Goal: Task Accomplishment & Management: Manage account settings

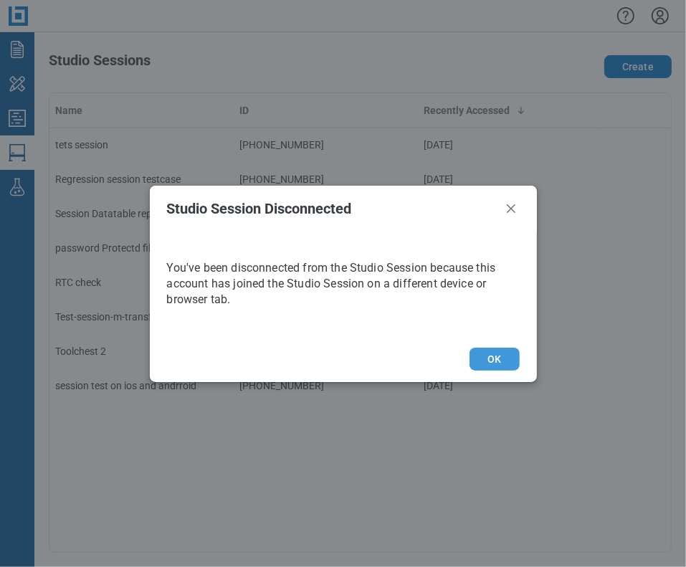
click at [495, 360] on button "OK" at bounding box center [493, 359] width 49 height 23
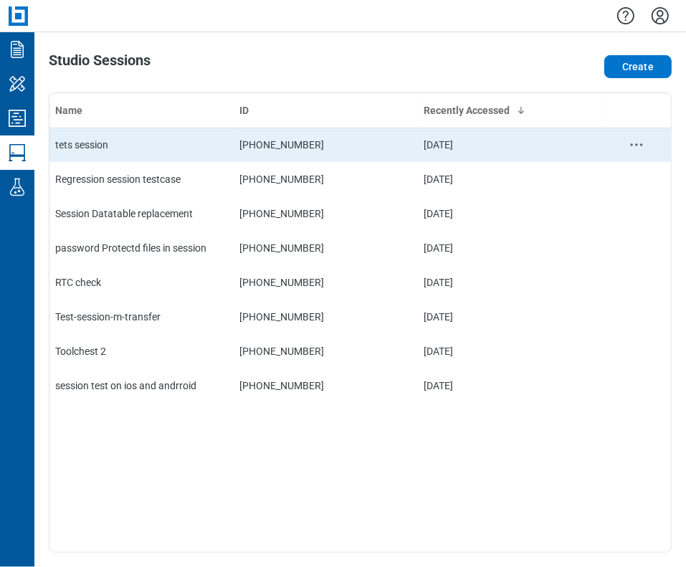
click at [154, 139] on div "tets session" at bounding box center [141, 145] width 173 height 14
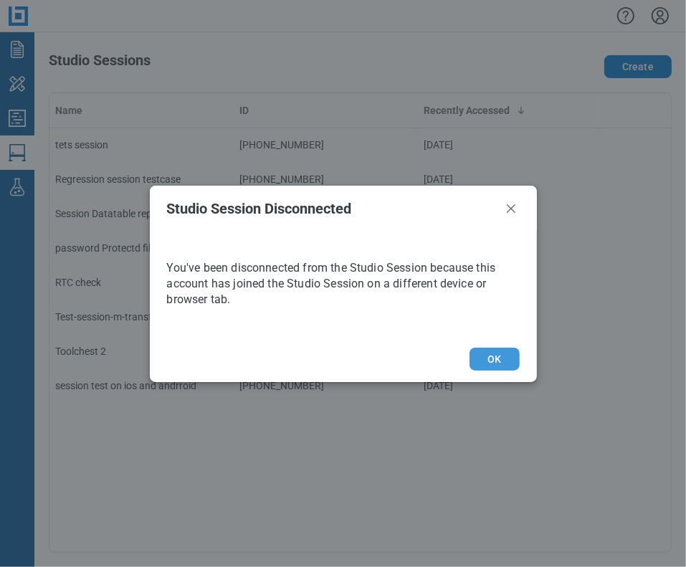
click at [500, 363] on button "OK" at bounding box center [493, 359] width 49 height 23
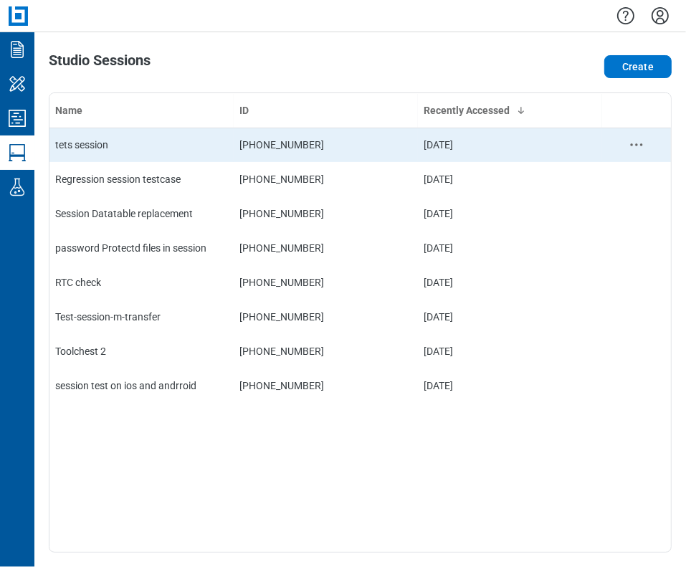
click at [150, 156] on td "tets session" at bounding box center [141, 145] width 184 height 34
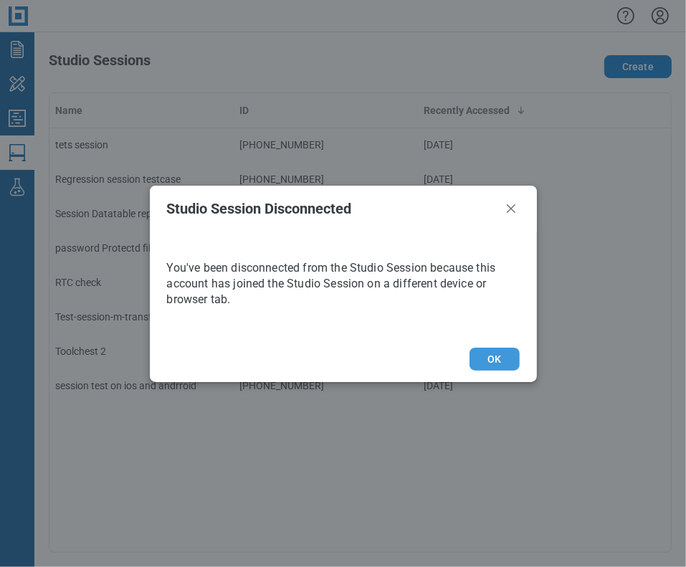
click at [496, 362] on button "OK" at bounding box center [493, 359] width 49 height 23
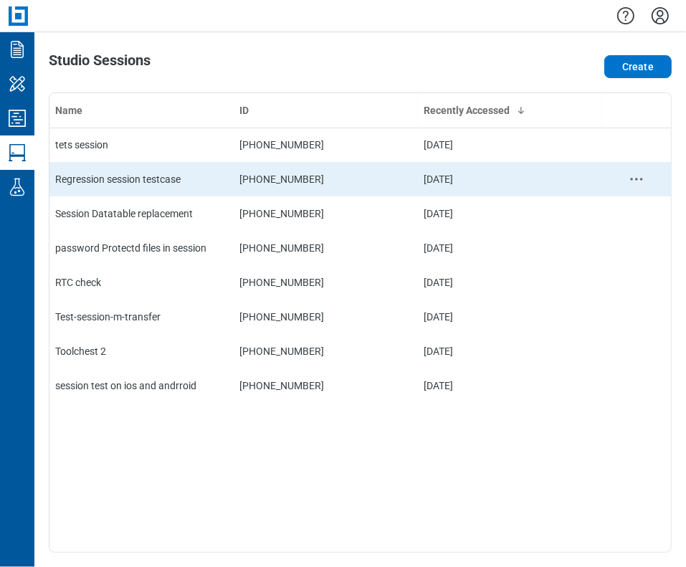
click at [148, 183] on div "Regression session testcase" at bounding box center [141, 179] width 173 height 14
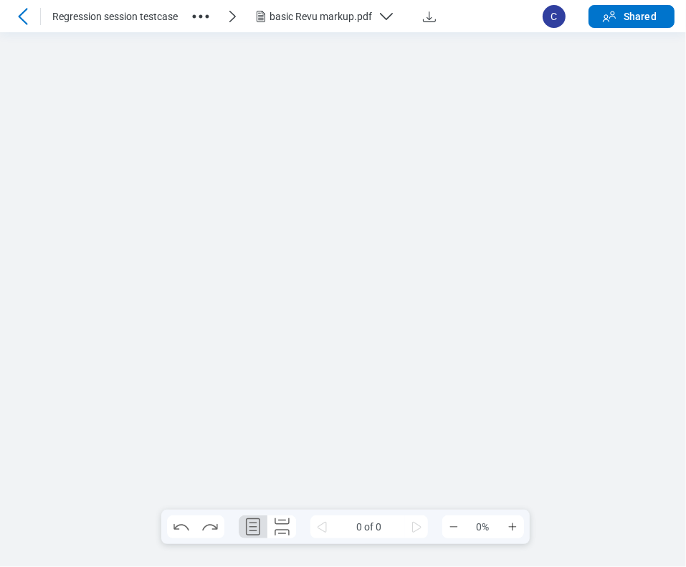
click at [340, 18] on div "basic Revu markup.pdf" at bounding box center [320, 16] width 102 height 14
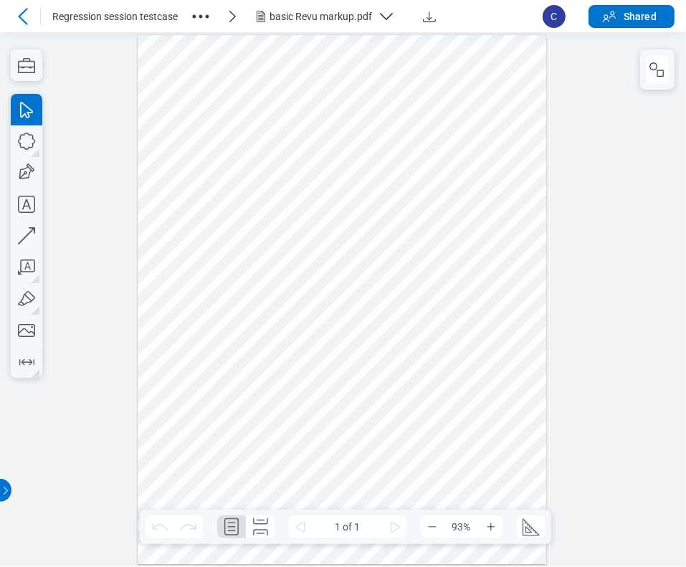
click at [18, 16] on icon at bounding box center [22, 16] width 9 height 16
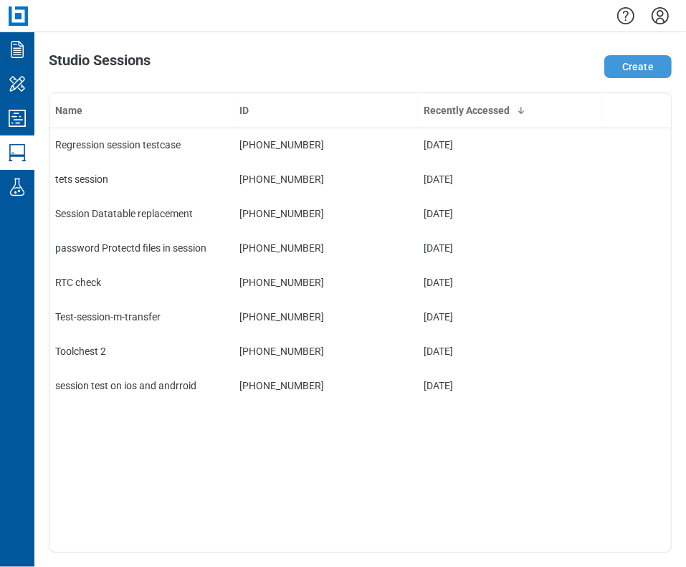
click at [629, 69] on button "Create" at bounding box center [637, 66] width 67 height 23
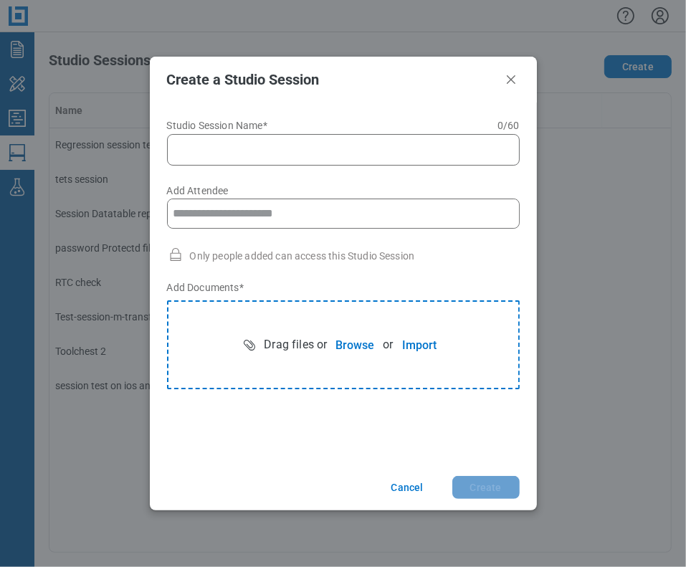
click at [195, 148] on input "Studio Session Name* 0 of 60 characters 0 / 60" at bounding box center [346, 149] width 334 height 17
type input "**********"
click at [353, 346] on button "Browse" at bounding box center [355, 344] width 56 height 29
click at [495, 488] on button "Create" at bounding box center [485, 487] width 67 height 23
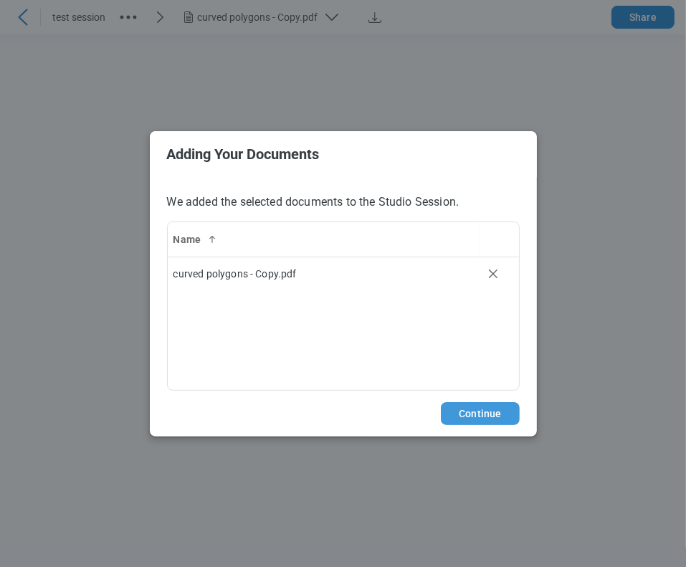
click at [472, 412] on button "Continue" at bounding box center [480, 413] width 78 height 23
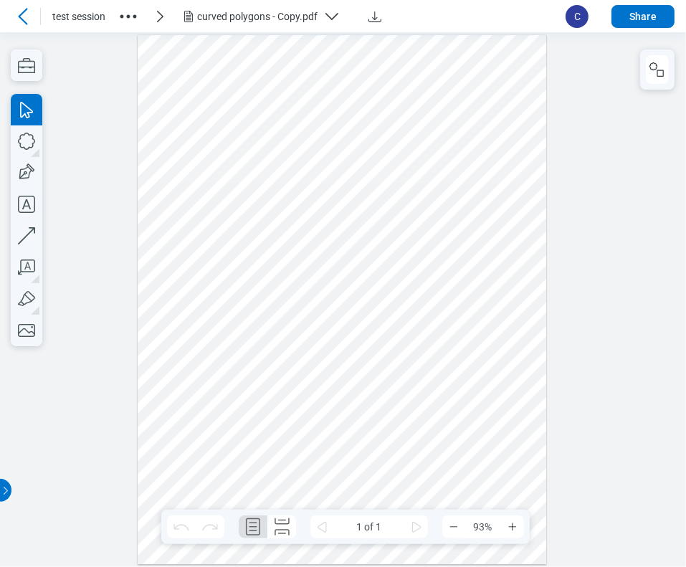
click at [128, 14] on icon "button" at bounding box center [128, 16] width 23 height 23
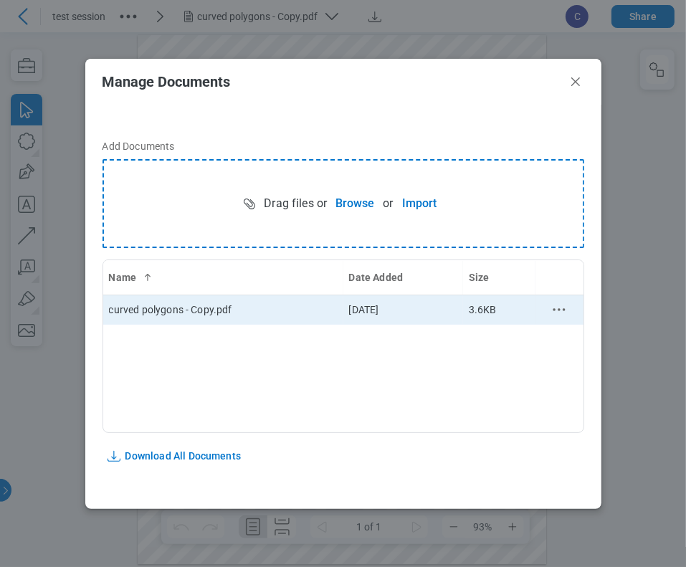
click at [558, 309] on circle "context-menu" at bounding box center [559, 309] width 2 height 2
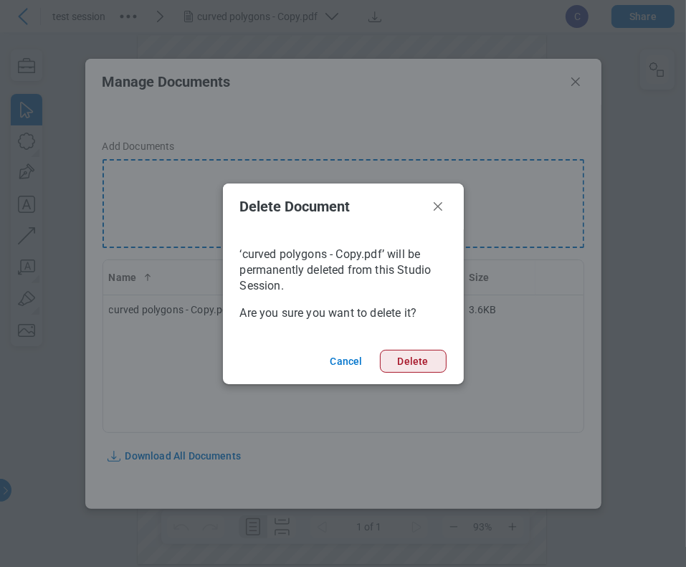
click at [409, 359] on button "Delete" at bounding box center [413, 361] width 67 height 23
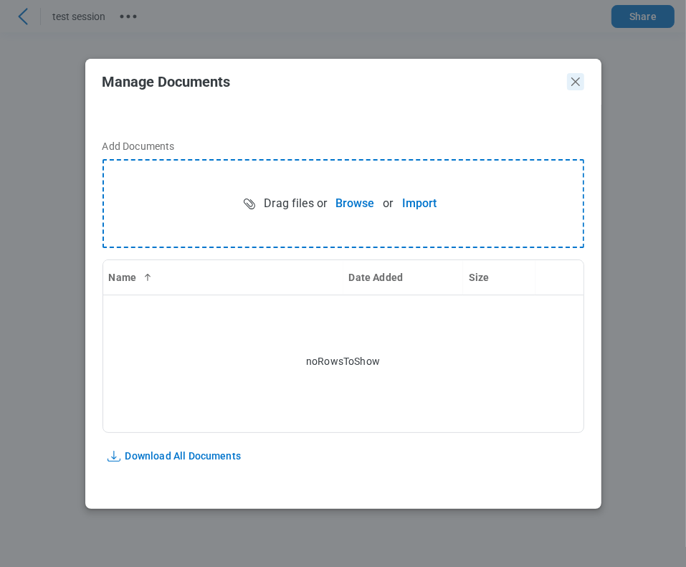
click at [580, 82] on icon "Close" at bounding box center [575, 81] width 17 height 17
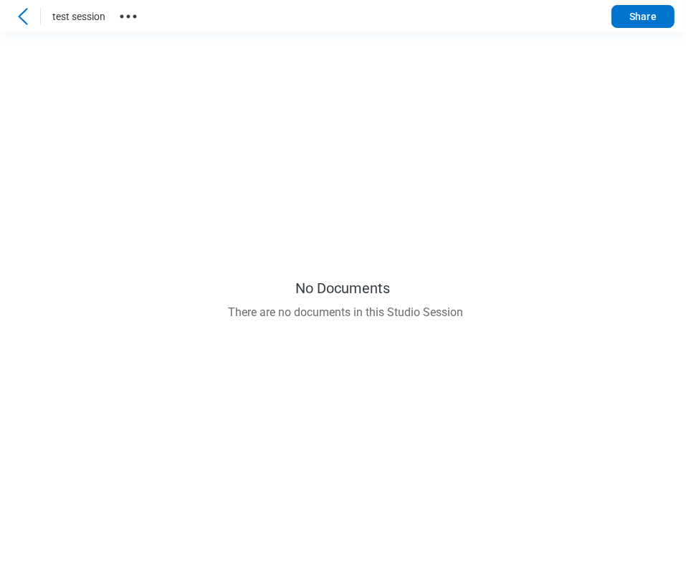
click at [21, 21] on icon at bounding box center [22, 16] width 17 height 17
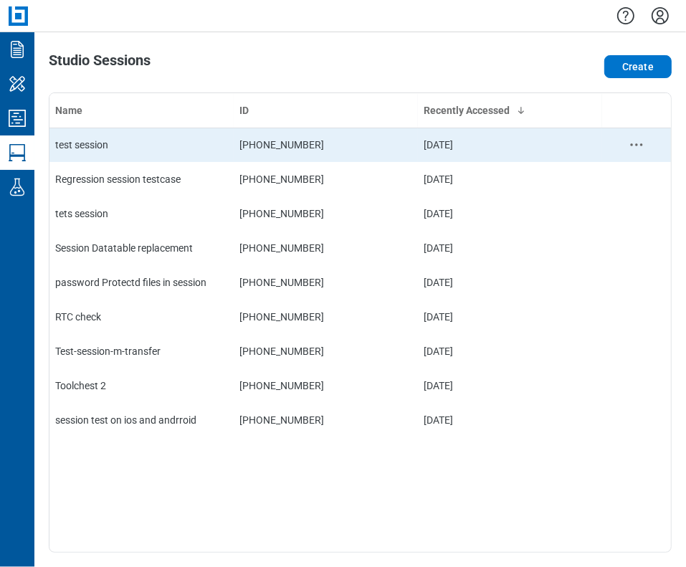
click at [139, 148] on div "test session" at bounding box center [141, 145] width 173 height 14
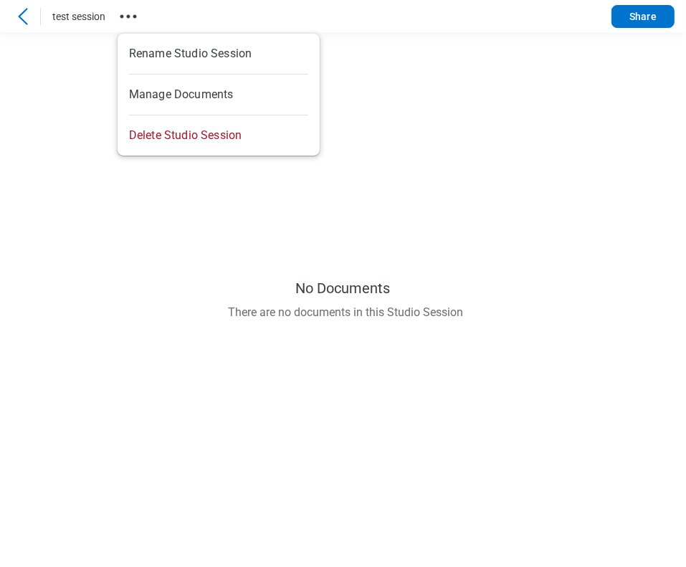
click at [136, 16] on circle "button" at bounding box center [135, 16] width 4 height 4
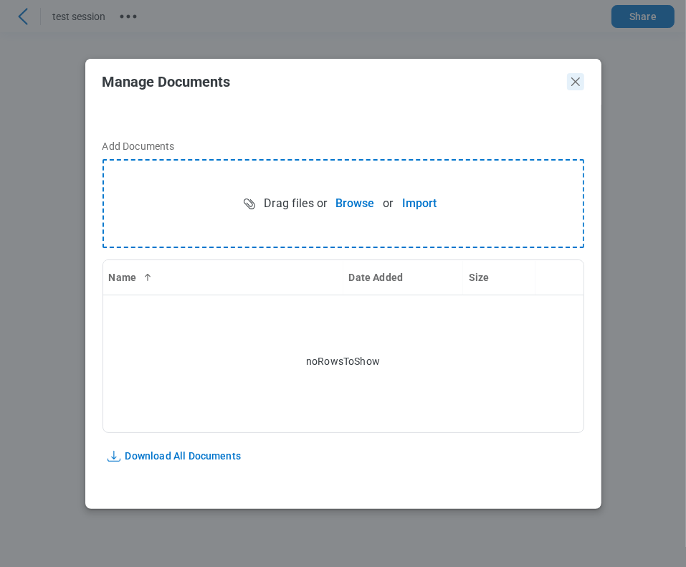
click at [576, 80] on icon "Close" at bounding box center [575, 81] width 9 height 9
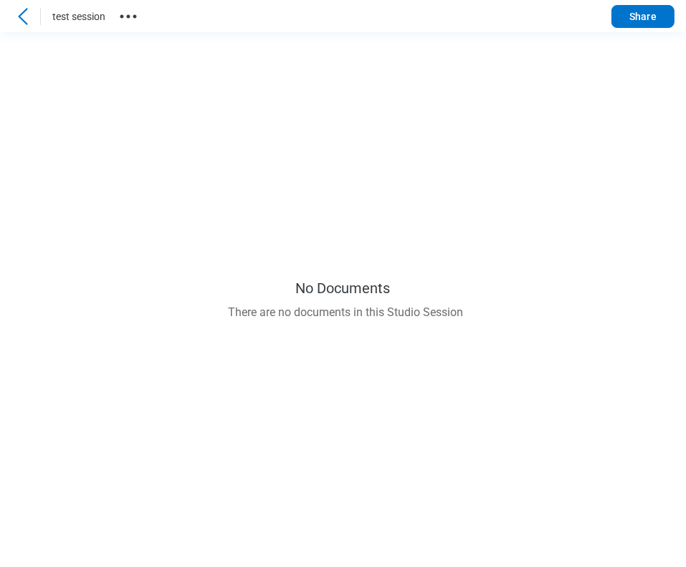
click at [27, 9] on icon at bounding box center [22, 16] width 17 height 17
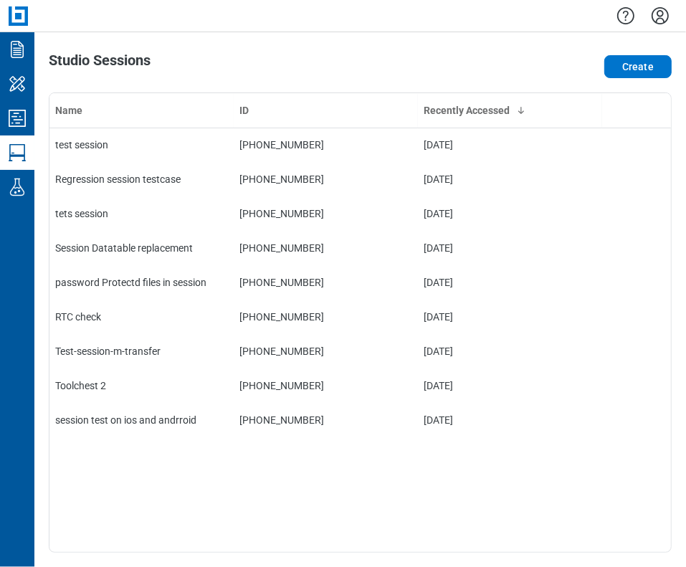
click at [664, 16] on icon "Settings" at bounding box center [660, 15] width 23 height 23
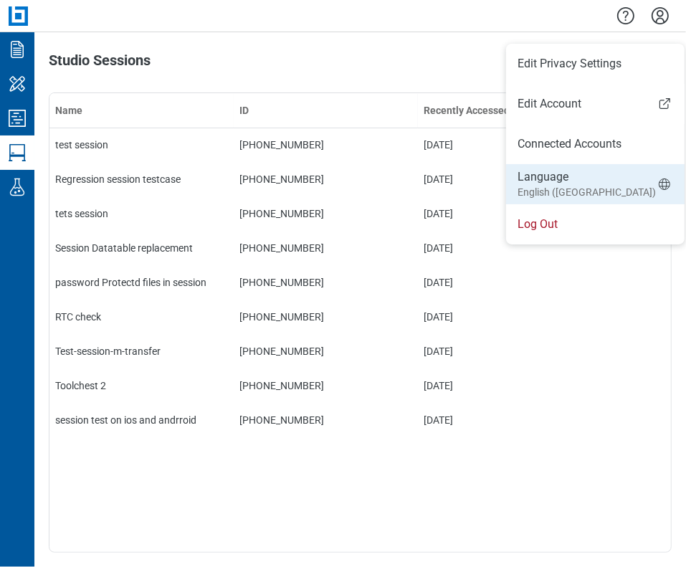
click at [559, 191] on small "English ([GEOGRAPHIC_DATA])" at bounding box center [586, 192] width 138 height 14
select select "*****"
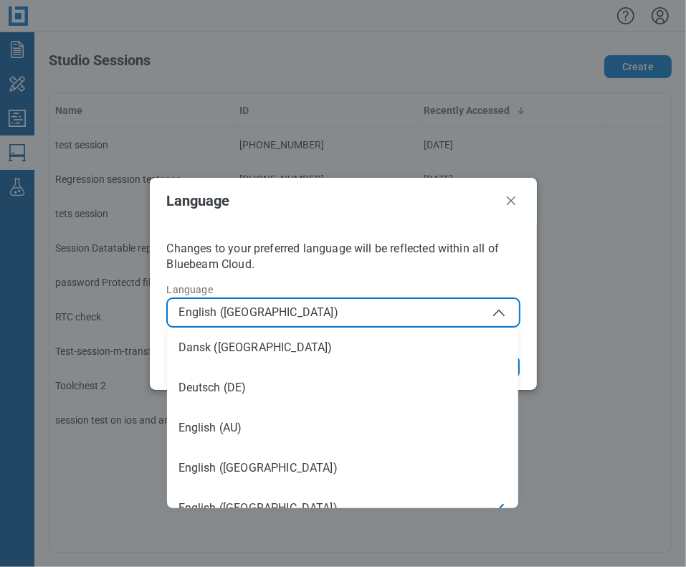
click at [292, 322] on button "English ([GEOGRAPHIC_DATA])" at bounding box center [343, 312] width 353 height 29
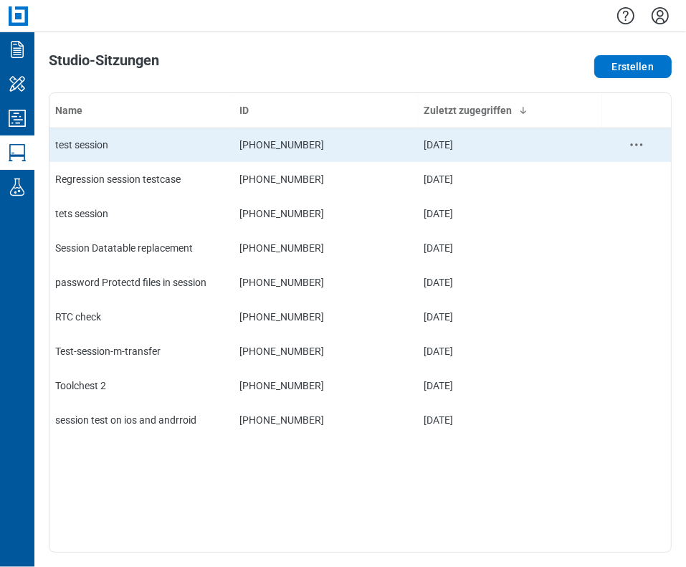
click at [106, 141] on div "test session" at bounding box center [141, 145] width 173 height 14
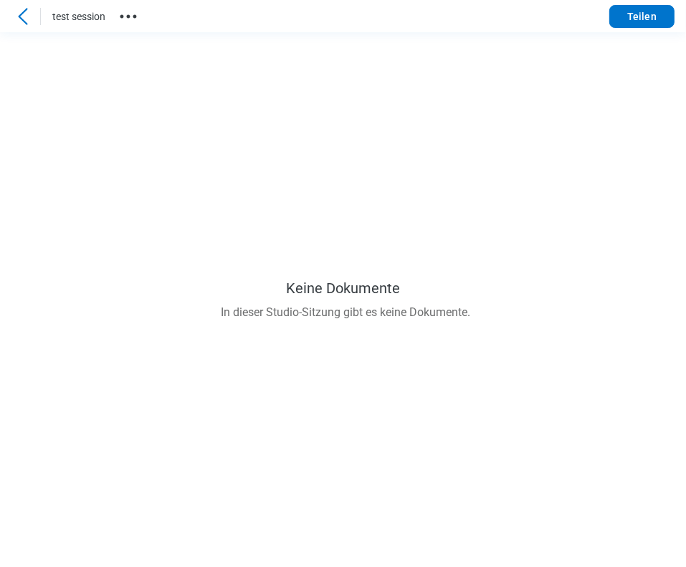
click at [133, 14] on icon "button" at bounding box center [128, 16] width 23 height 23
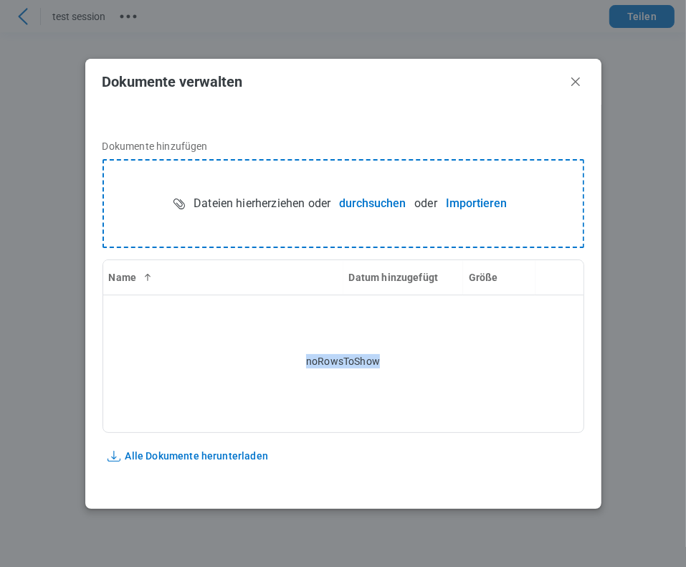
drag, startPoint x: 384, startPoint y: 361, endPoint x: 297, endPoint y: 358, distance: 86.8
click at [297, 358] on div "noRowsToShow" at bounding box center [343, 361] width 469 height 132
click at [581, 86] on icon "Schließen" at bounding box center [575, 81] width 17 height 17
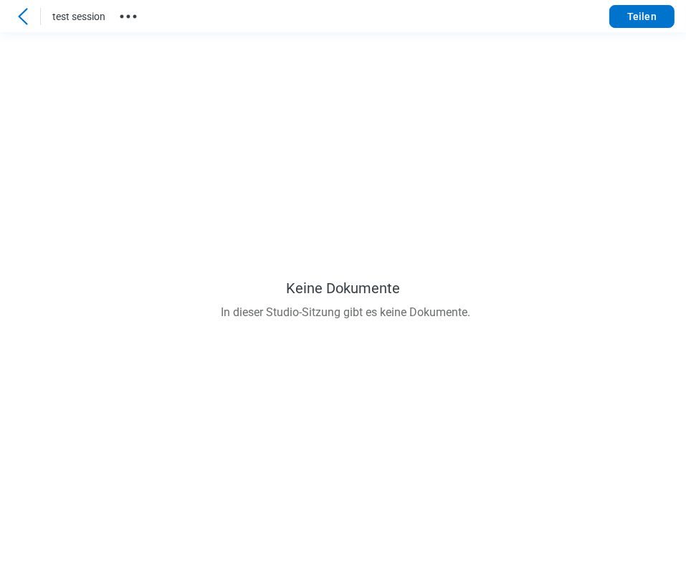
click at [22, 10] on icon at bounding box center [22, 16] width 17 height 17
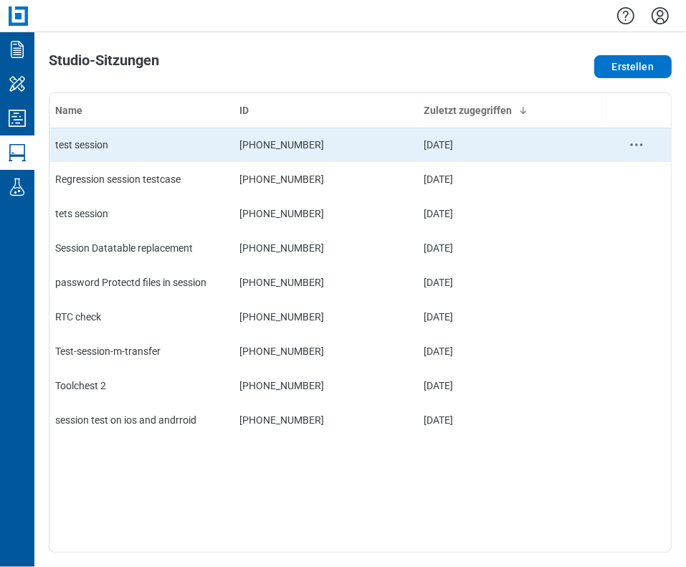
click at [128, 144] on div "test session" at bounding box center [141, 145] width 173 height 14
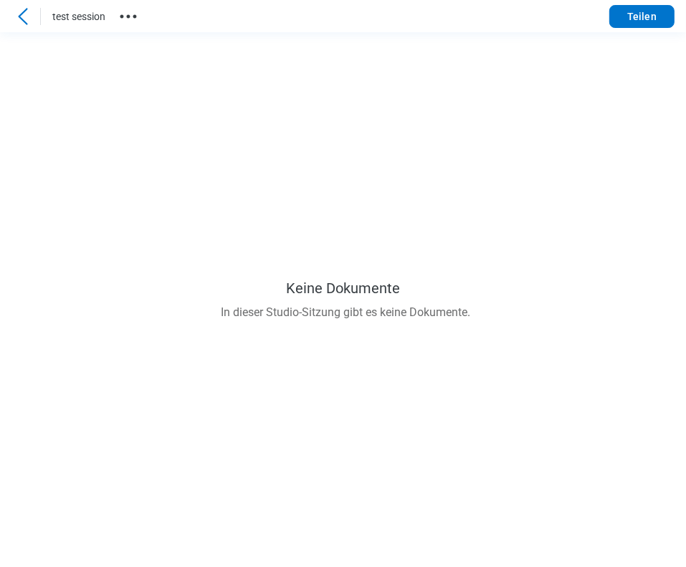
click at [132, 18] on icon "button" at bounding box center [128, 16] width 23 height 23
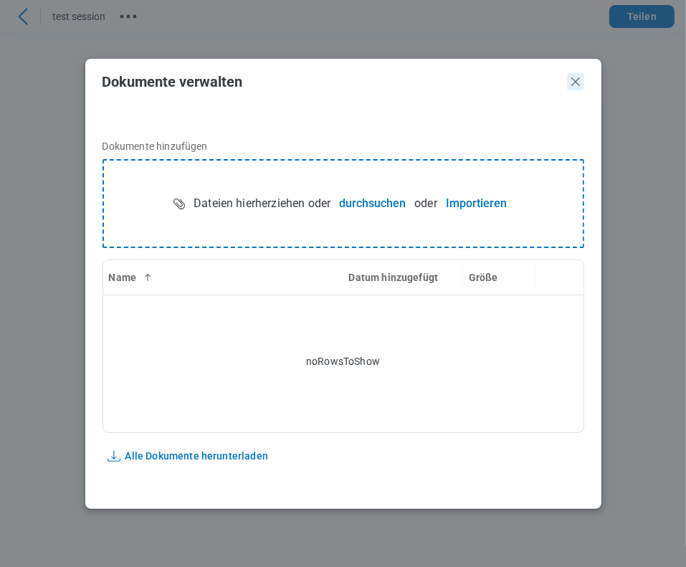
click at [575, 85] on icon "Schließen" at bounding box center [575, 81] width 17 height 17
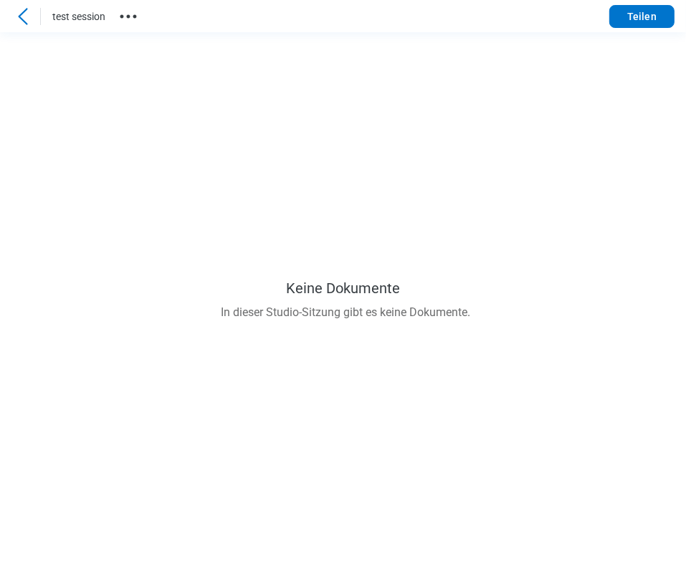
click at [27, 16] on icon at bounding box center [22, 16] width 17 height 17
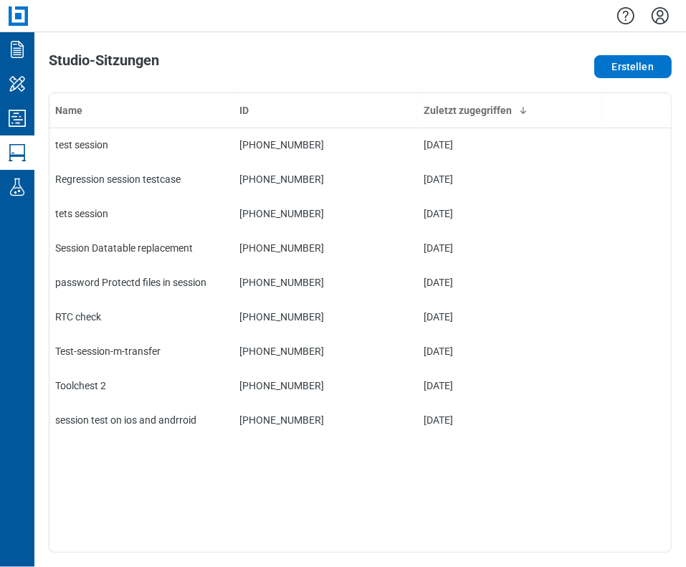
drag, startPoint x: 663, startPoint y: 11, endPoint x: 662, endPoint y: 34, distance: 22.3
click at [663, 12] on icon "Einstellungen" at bounding box center [660, 15] width 23 height 23
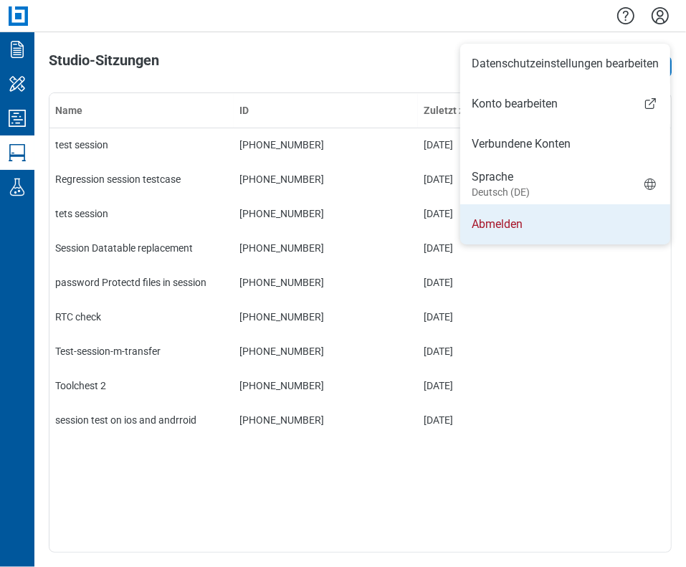
click at [522, 221] on li "Abmelden" at bounding box center [565, 224] width 210 height 40
